Goal: Check status: Check status

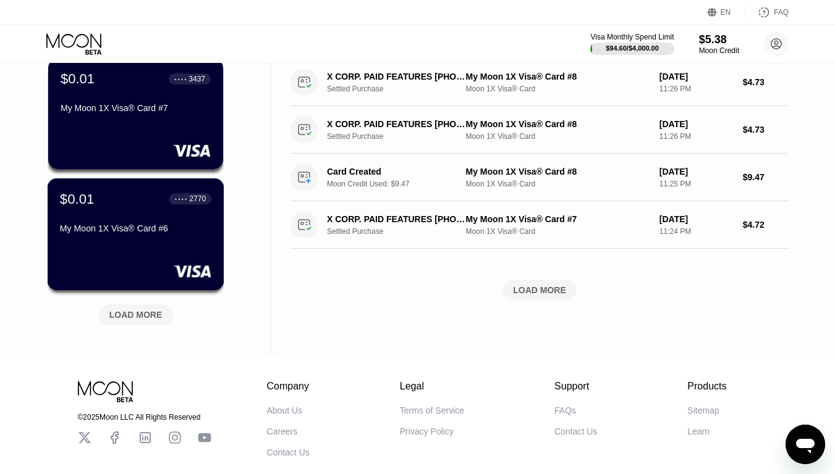
scroll to position [494, 0]
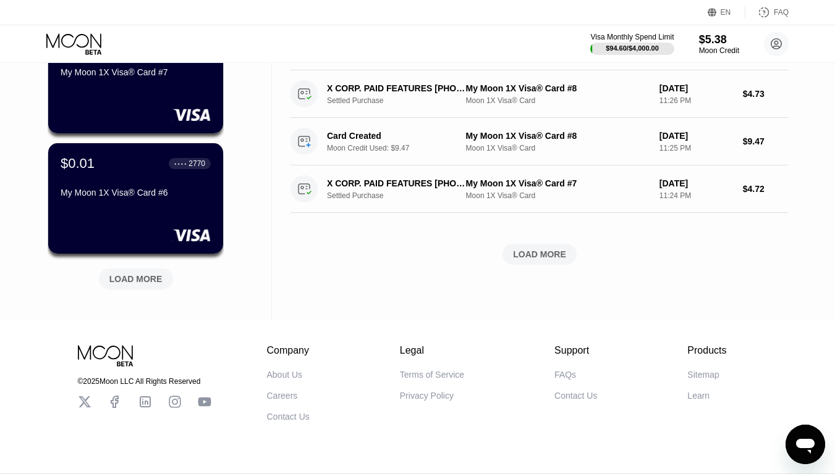
click at [155, 285] on div "LOAD MORE" at bounding box center [135, 279] width 53 height 11
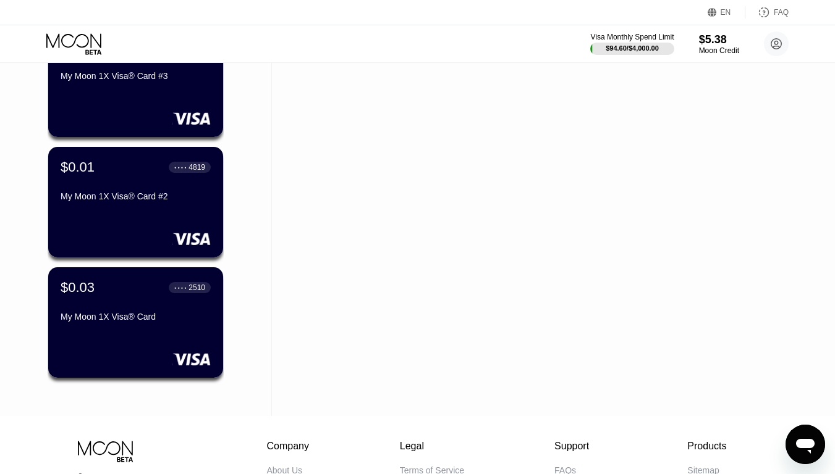
scroll to position [927, 0]
